Goal: Transaction & Acquisition: Purchase product/service

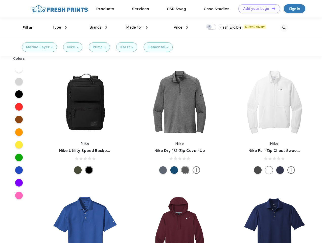
scroll to position [0, 0]
click at [258, 9] on link "Add your Logo Design Tool" at bounding box center [260, 8] width 42 height 9
click at [0, 0] on div "Design Tool" at bounding box center [0, 0] width 0 height 0
click at [272, 8] on link "Add your Logo Design Tool" at bounding box center [260, 8] width 42 height 9
click at [24, 28] on div "Filter" at bounding box center [28, 28] width 10 height 6
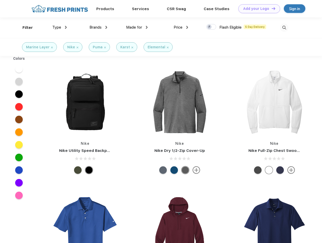
click at [60, 27] on span "Type" at bounding box center [56, 27] width 9 height 5
click at [98, 27] on span "Brands" at bounding box center [96, 27] width 12 height 5
click at [137, 27] on span "Made for" at bounding box center [134, 27] width 16 height 5
click at [181, 27] on span "Price" at bounding box center [178, 27] width 9 height 5
click at [212, 27] on div at bounding box center [212, 27] width 10 height 6
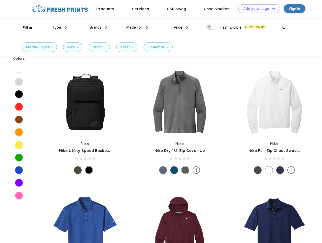
click at [210, 27] on input "checkbox" at bounding box center [208, 25] width 3 height 3
click at [284, 28] on img at bounding box center [284, 28] width 8 height 8
